Goal: Task Accomplishment & Management: Use online tool/utility

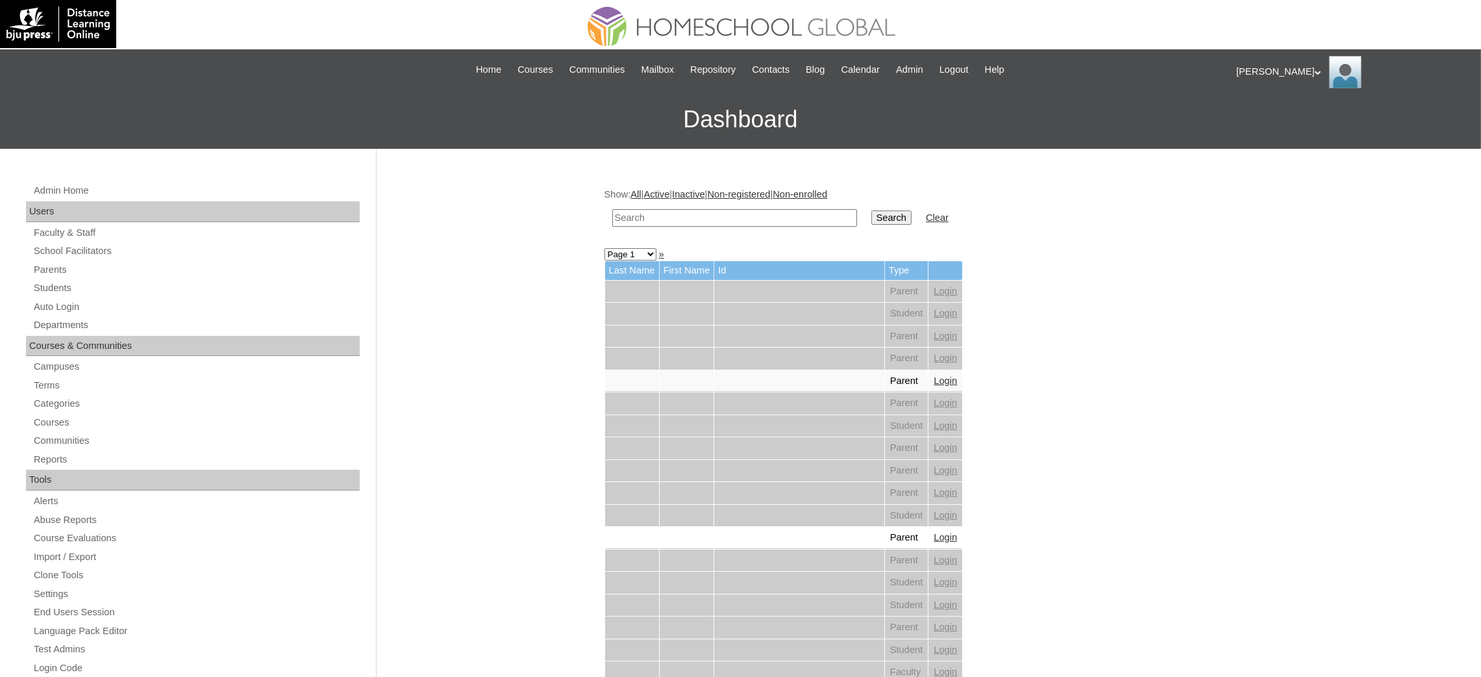
click at [766, 221] on input "text" at bounding box center [734, 218] width 245 height 18
paste input "Isaiah Jacob"
type input "Isaiah Jacob"
click at [871, 216] on input "Search" at bounding box center [891, 217] width 40 height 14
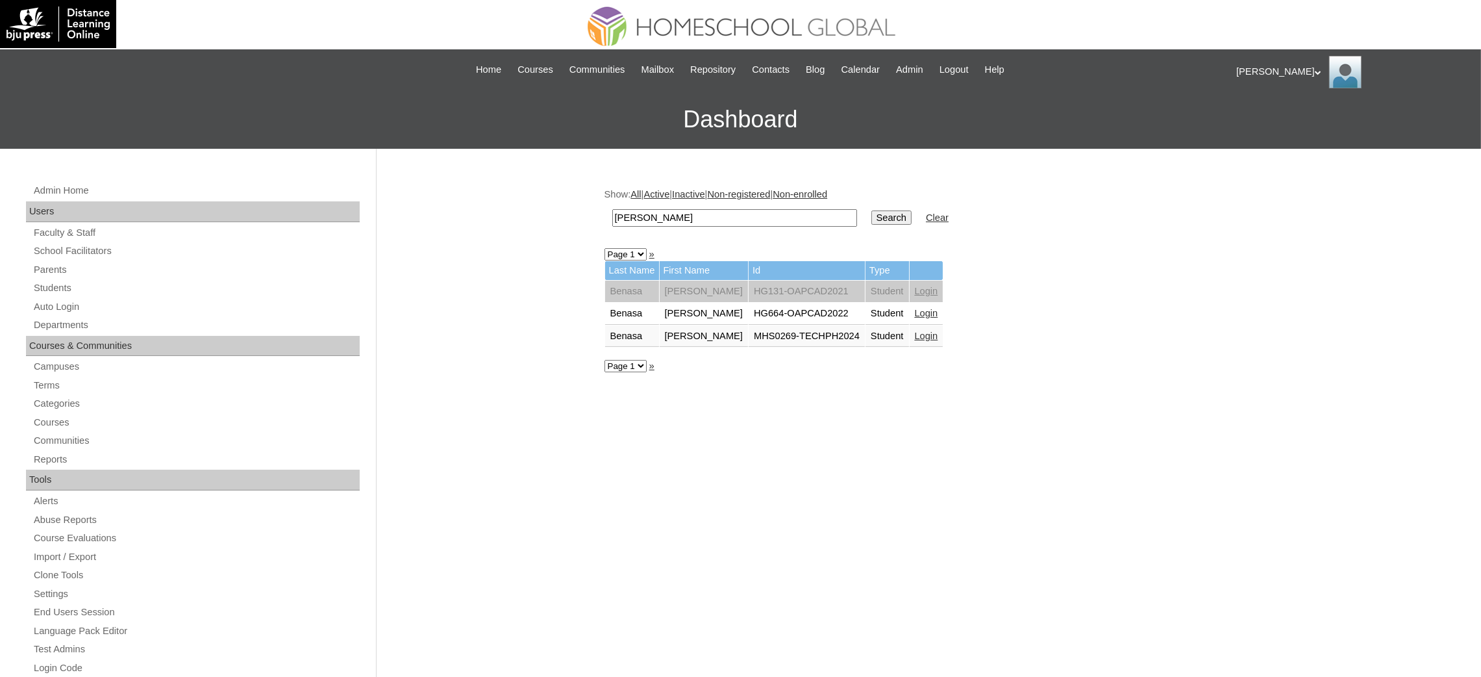
click at [915, 331] on link "Login" at bounding box center [926, 336] width 23 height 10
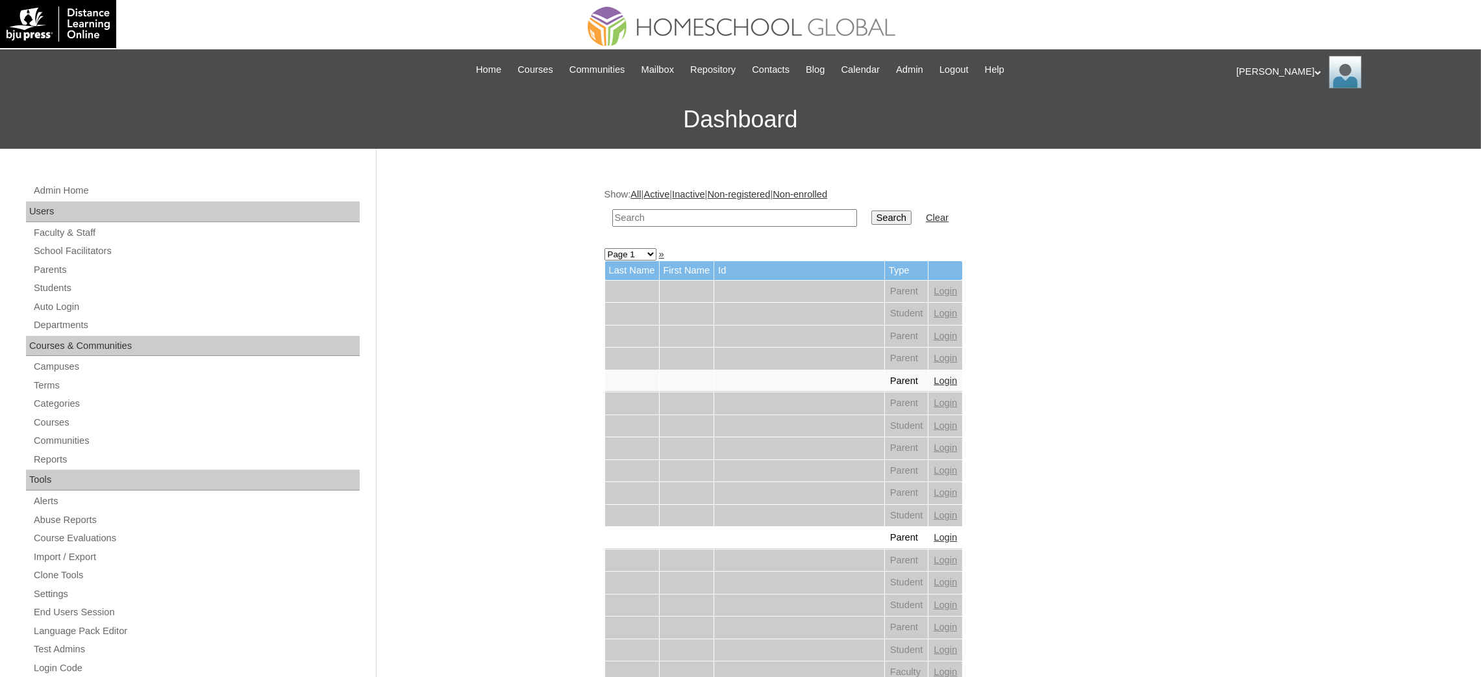
click at [727, 212] on input "text" at bounding box center [734, 218] width 245 height 18
paste input "[PERSON_NAME]"
type input "Eunice Danelle"
click at [871, 214] on input "Search" at bounding box center [891, 217] width 40 height 14
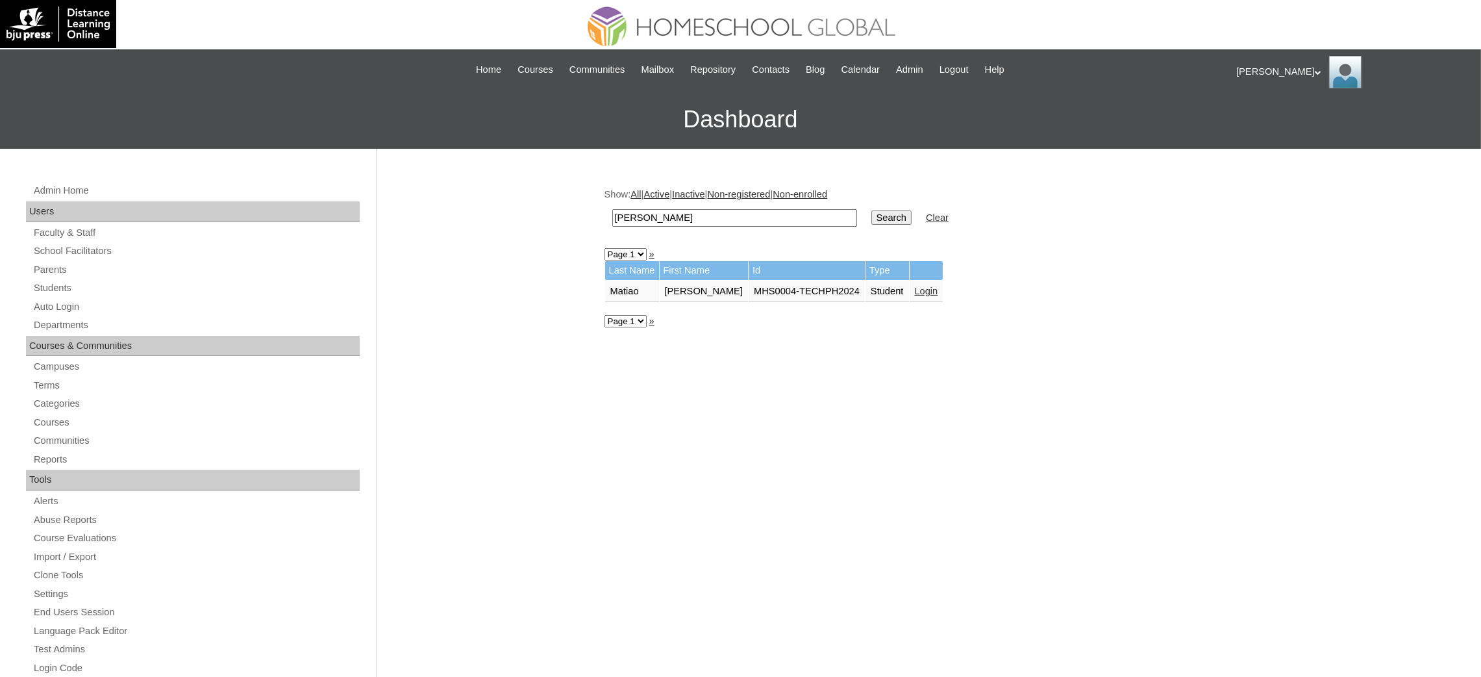
click at [915, 288] on link "Login" at bounding box center [926, 291] width 23 height 10
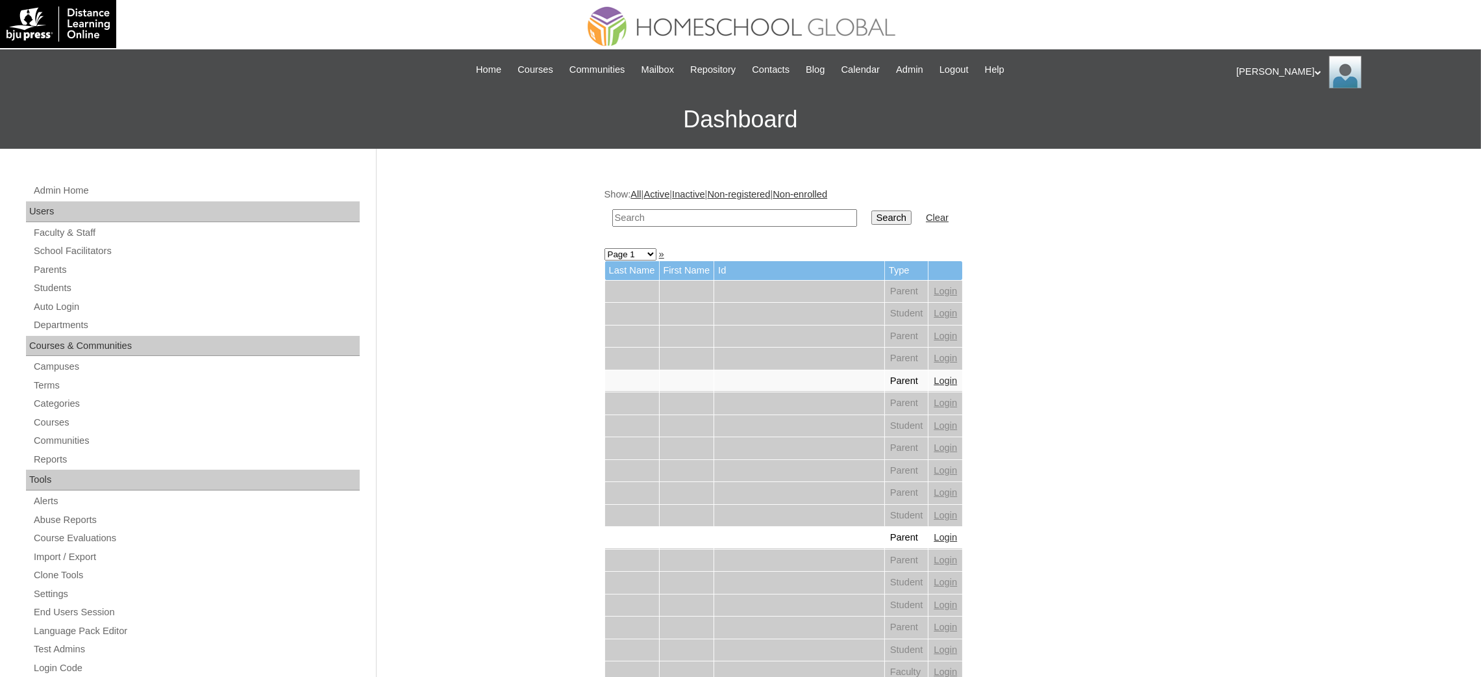
type input "v"
type input "[PERSON_NAME]"
click at [871, 210] on input "Search" at bounding box center [891, 217] width 40 height 14
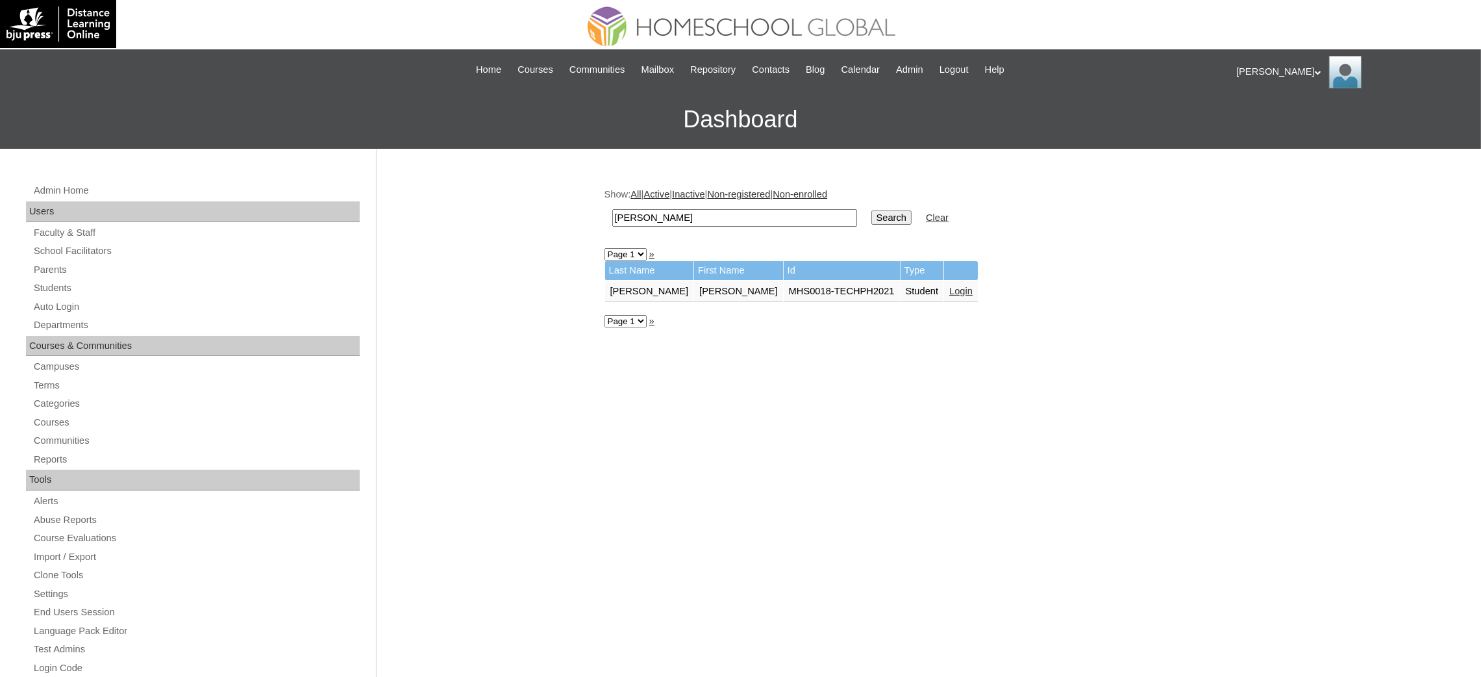
click at [944, 292] on td "Login" at bounding box center [961, 292] width 34 height 22
click at [949, 287] on link "Login" at bounding box center [960, 291] width 23 height 10
